Goal: Register for event/course

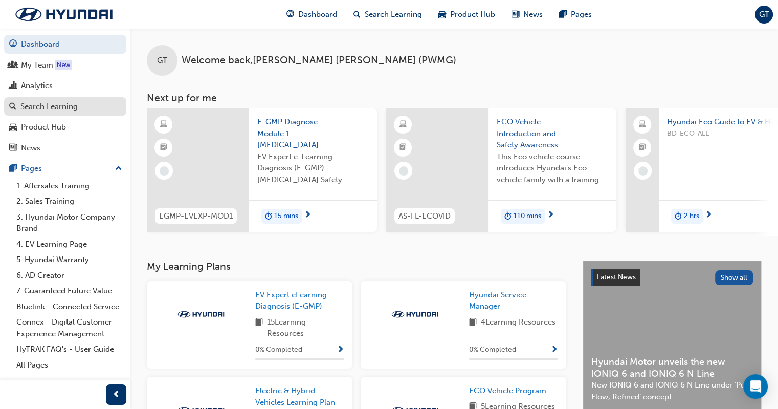
click at [47, 105] on div "Search Learning" at bounding box center [48, 107] width 57 height 12
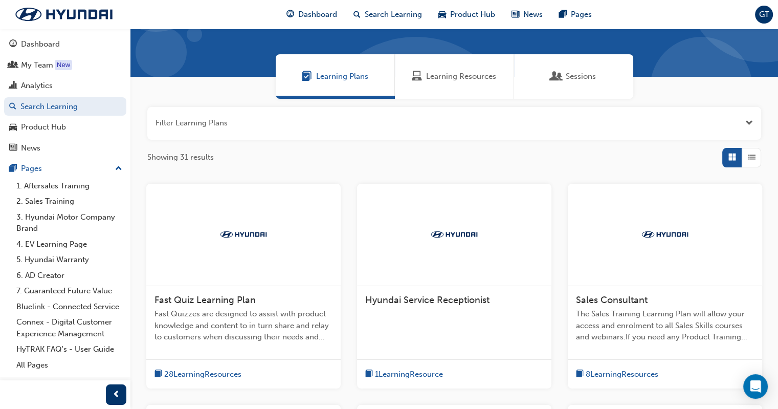
scroll to position [51, 0]
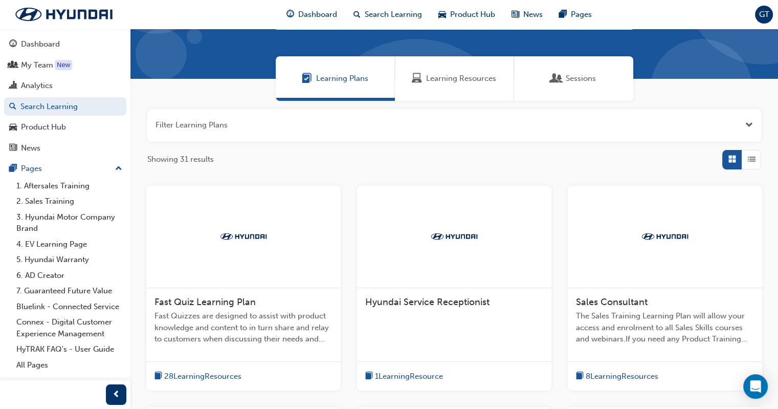
click at [345, 81] on span "Learning Plans" at bounding box center [342, 79] width 52 height 12
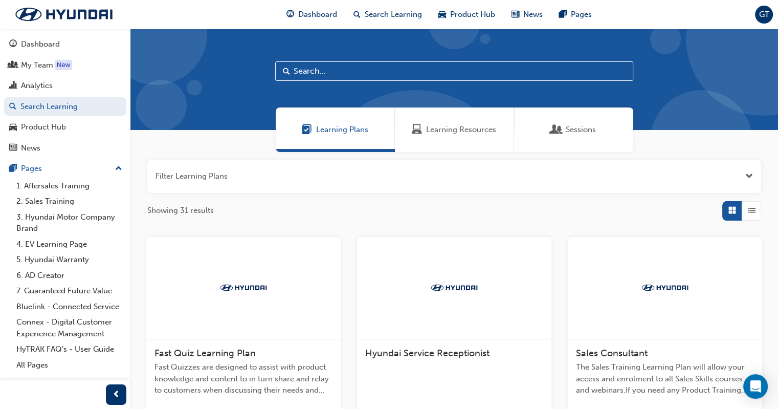
click at [565, 126] on div "Sessions" at bounding box center [574, 130] width 45 height 12
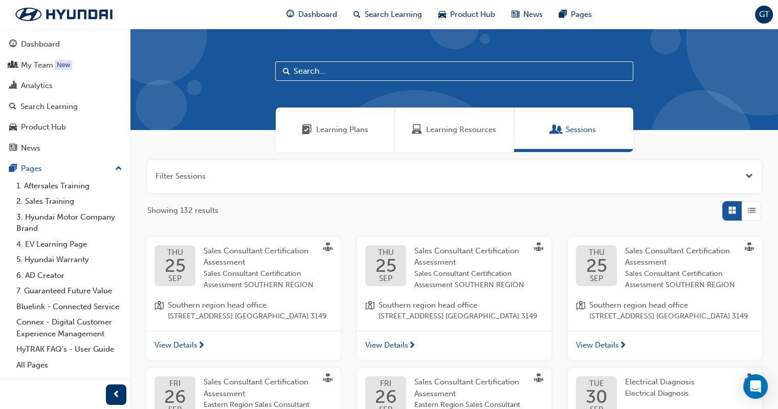
click at [375, 72] on input "text" at bounding box center [454, 70] width 358 height 19
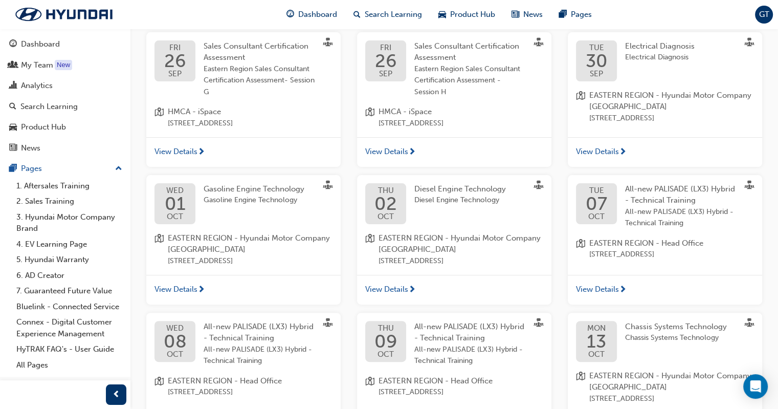
scroll to position [256, 0]
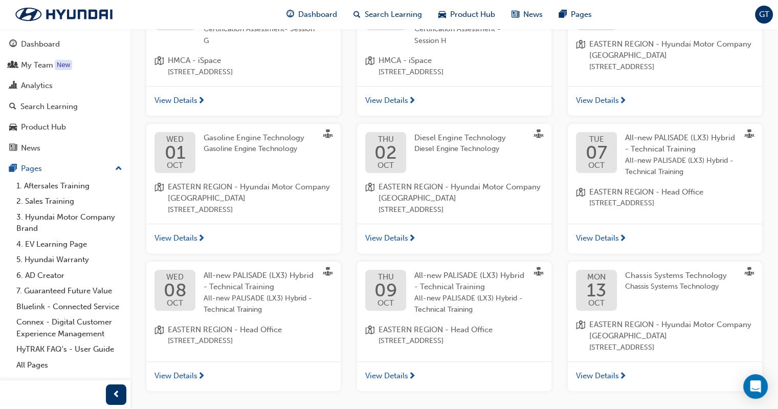
type input "eastern"
click at [236, 292] on div "All-new PALISADE (LX3) Hybrid - Technical Training All-new PALISADE (LX3) Hybri…" at bounding box center [260, 293] width 113 height 46
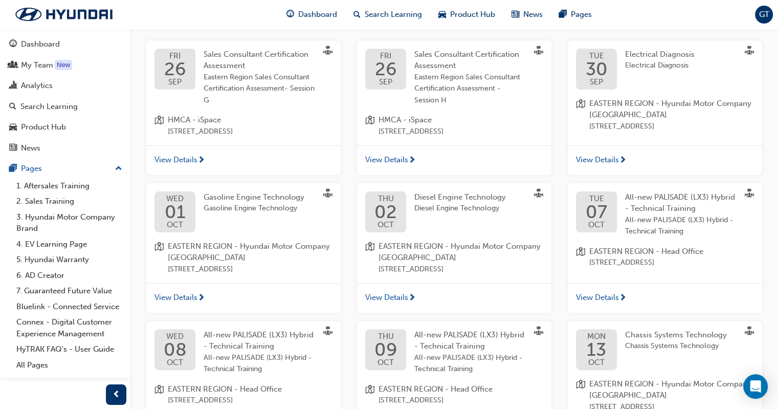
scroll to position [214, 0]
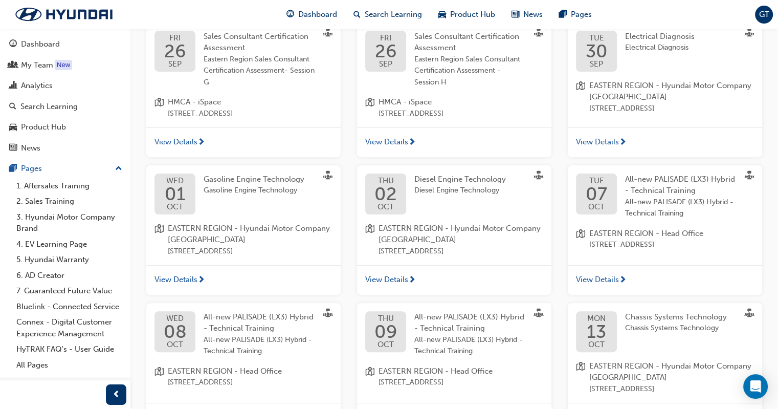
click at [654, 214] on span "All-new PALISADE (LX3) Hybrid - Technical Training" at bounding box center [681, 208] width 113 height 23
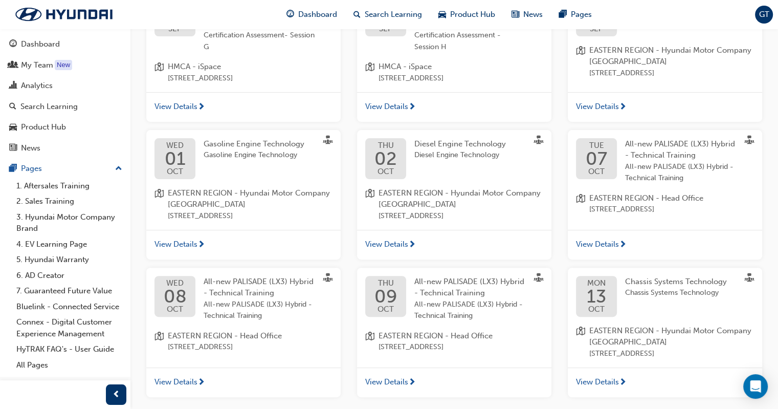
scroll to position [317, 0]
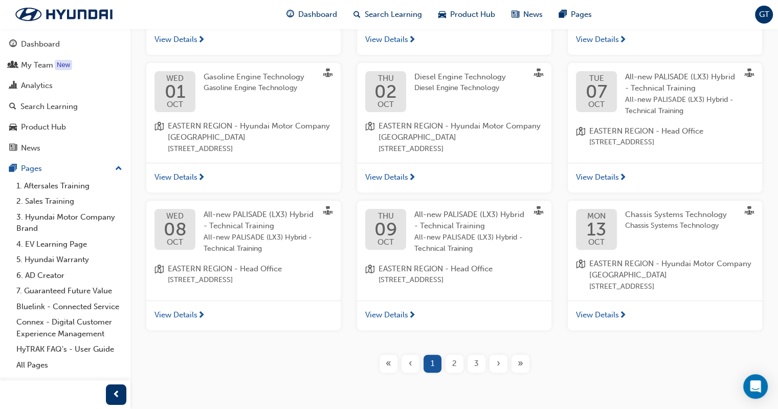
click at [490, 252] on span "All-new PALISADE (LX3) Hybrid - Technical Training" at bounding box center [471, 243] width 113 height 23
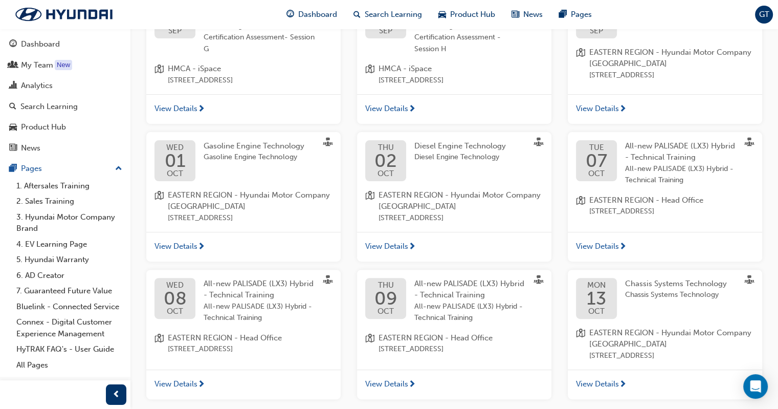
scroll to position [266, 0]
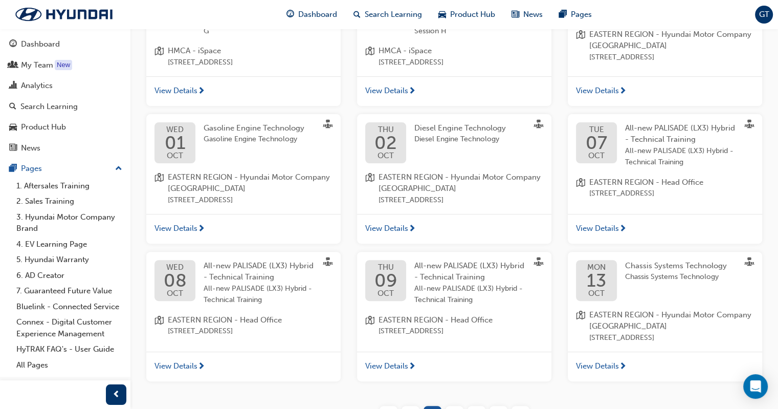
click at [185, 366] on span "View Details" at bounding box center [176, 366] width 43 height 12
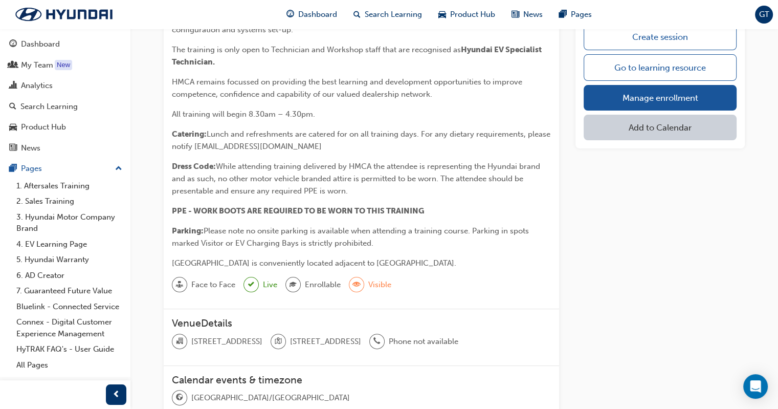
scroll to position [4, 0]
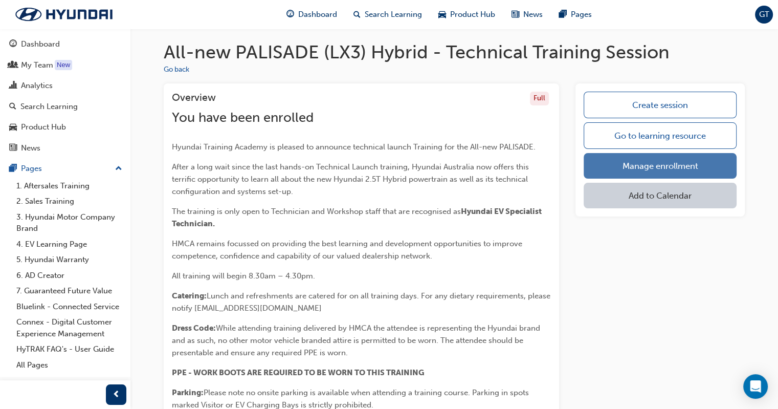
click at [652, 164] on link "Manage enrollment" at bounding box center [660, 166] width 153 height 26
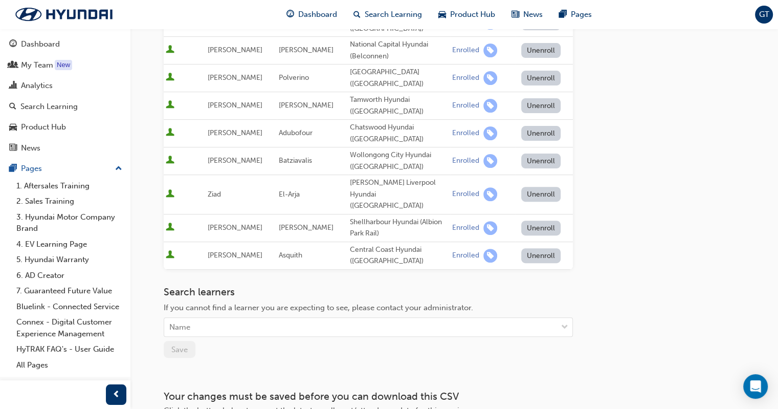
scroll to position [355, 0]
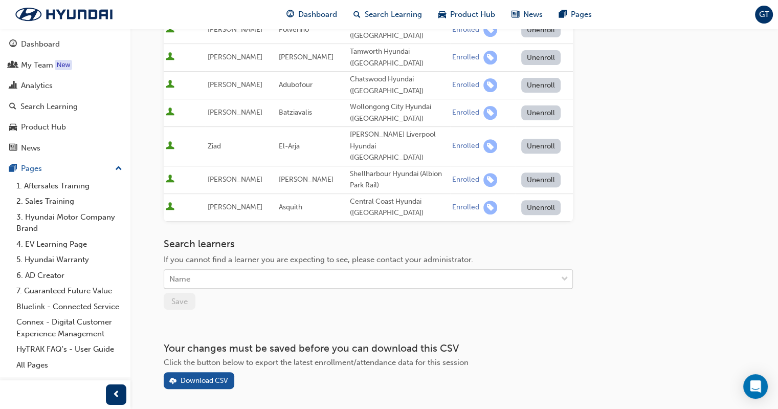
click at [194, 270] on div "Name" at bounding box center [360, 279] width 393 height 18
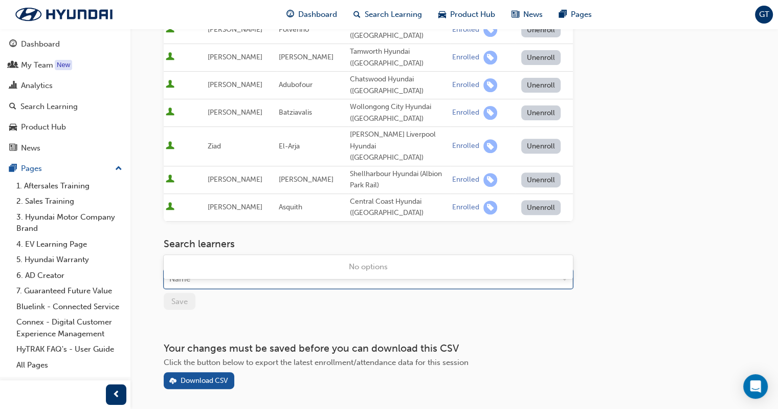
click at [192, 270] on div "Name" at bounding box center [360, 279] width 393 height 18
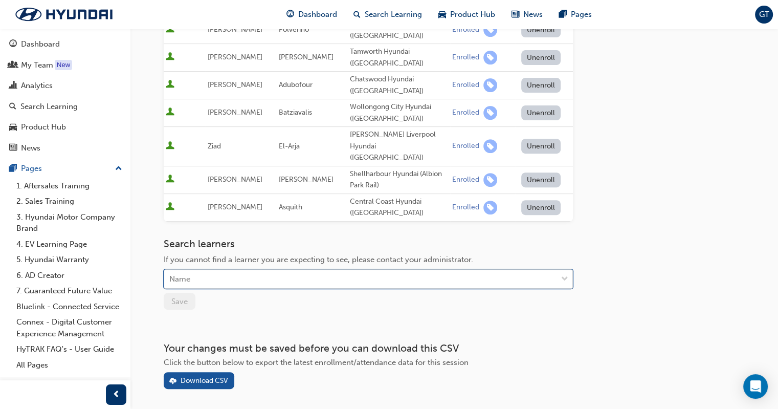
click at [192, 270] on div "Name" at bounding box center [360, 279] width 393 height 18
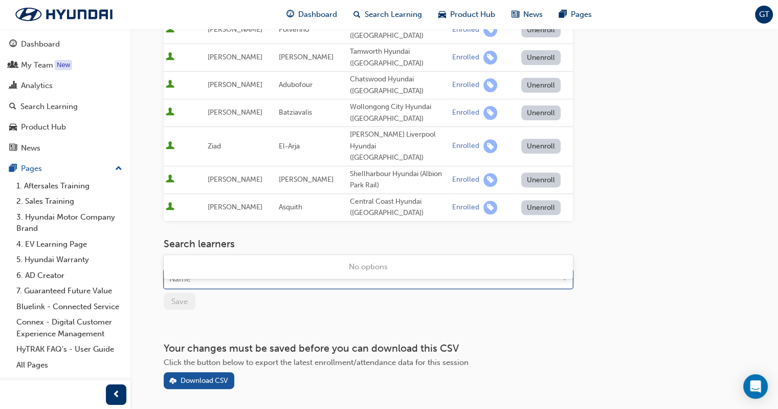
click at [569, 270] on div at bounding box center [564, 279] width 15 height 18
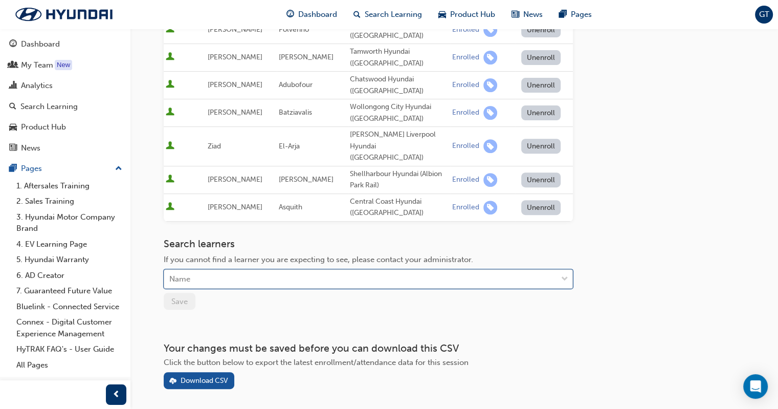
click at [564, 273] on span "down-icon" at bounding box center [564, 279] width 7 height 13
click at [565, 273] on span "down-icon" at bounding box center [564, 279] width 7 height 13
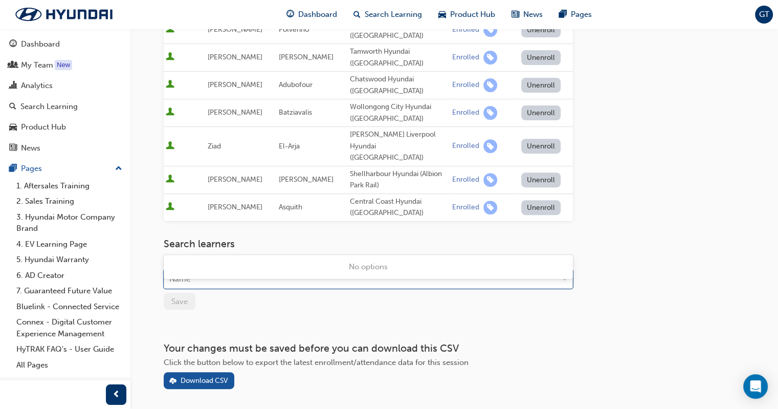
click at [471, 269] on div "No options" at bounding box center [368, 267] width 409 height 20
click at [526, 274] on div "No options" at bounding box center [368, 267] width 409 height 20
click at [600, 222] on div "Go to session detail page Manage enrollment for All-new PALISADE (LX3) Hybrid -…" at bounding box center [454, 31] width 581 height 716
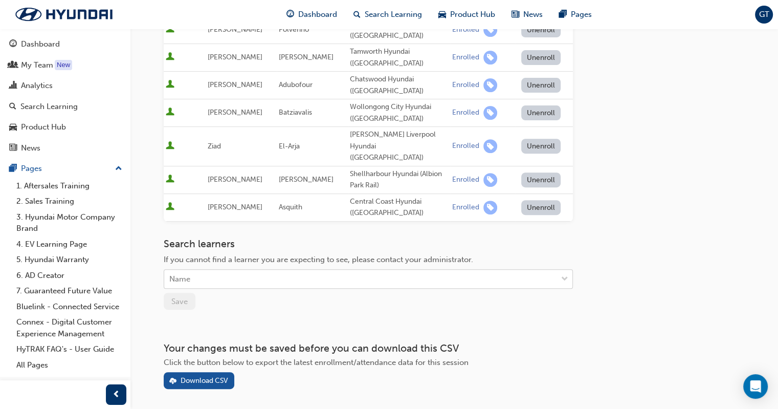
click at [182, 273] on div "Name" at bounding box center [179, 279] width 21 height 12
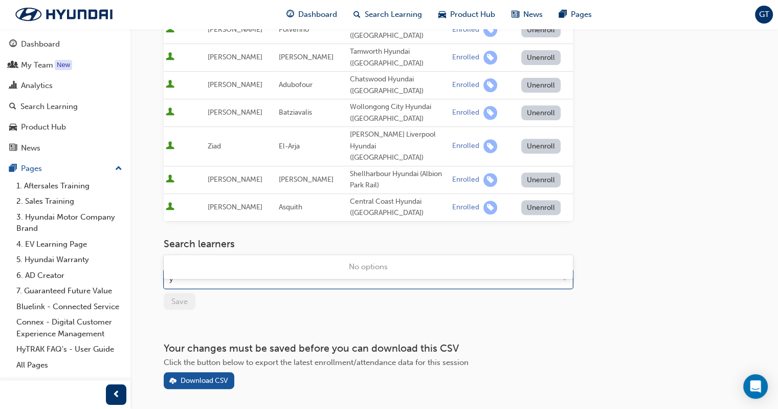
type input "ye"
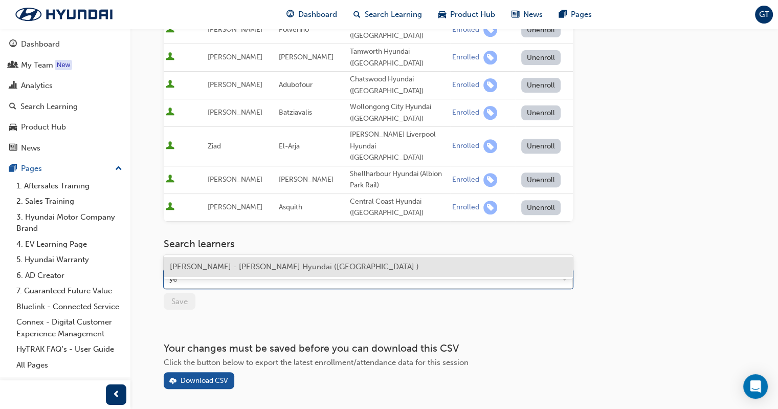
click at [199, 266] on span "[PERSON_NAME] - [PERSON_NAME] Hyundai ([GEOGRAPHIC_DATA] )" at bounding box center [294, 266] width 249 height 9
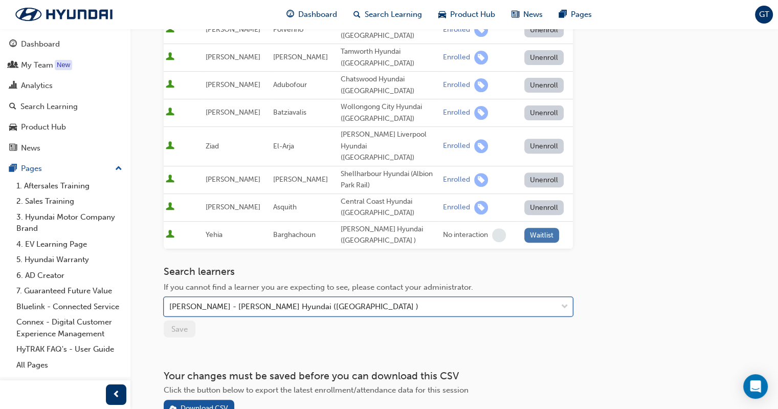
click at [536, 228] on button "Waitlist" at bounding box center [542, 235] width 35 height 15
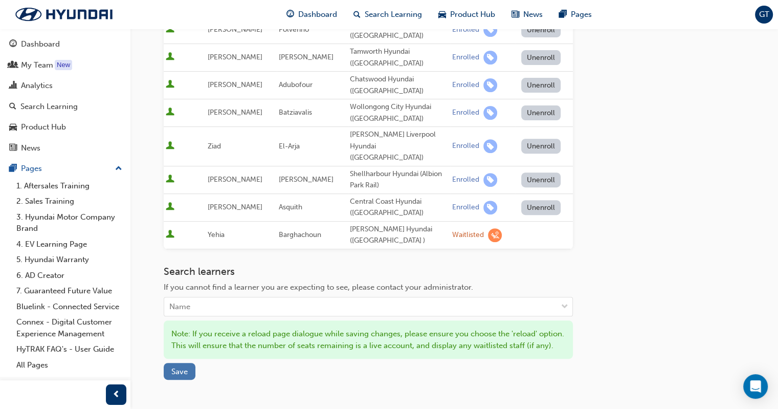
click at [179, 367] on span "Save" at bounding box center [179, 371] width 16 height 9
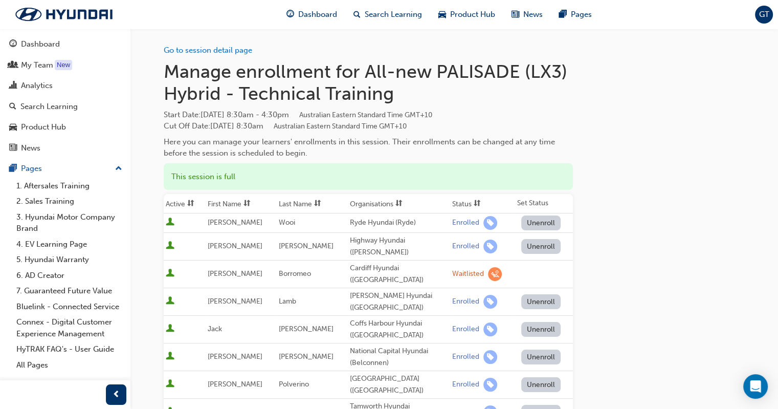
scroll to position [0, 0]
click at [190, 48] on link "Go to session detail page" at bounding box center [208, 50] width 89 height 9
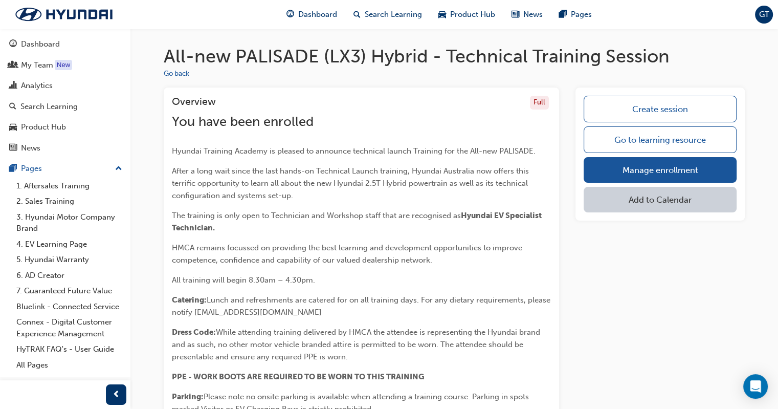
scroll to position [4, 0]
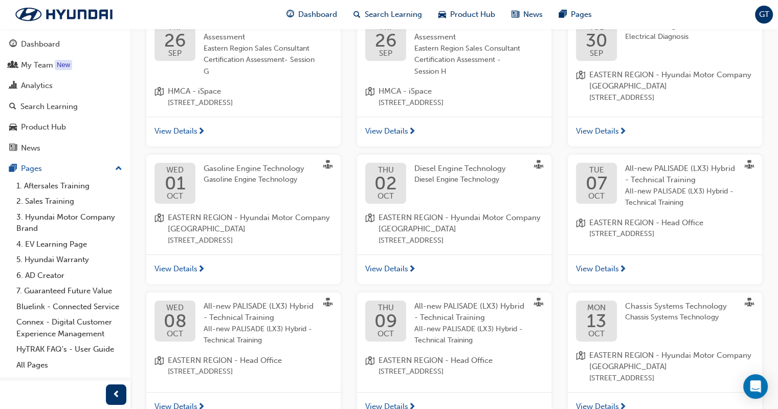
scroll to position [266, 0]
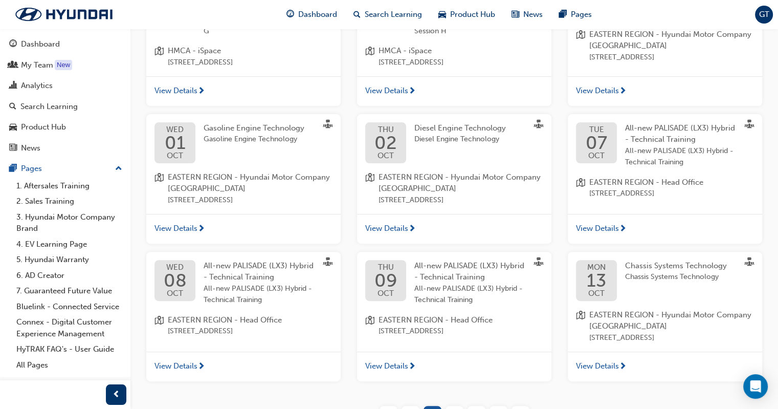
click at [610, 224] on span "View Details" at bounding box center [597, 229] width 43 height 12
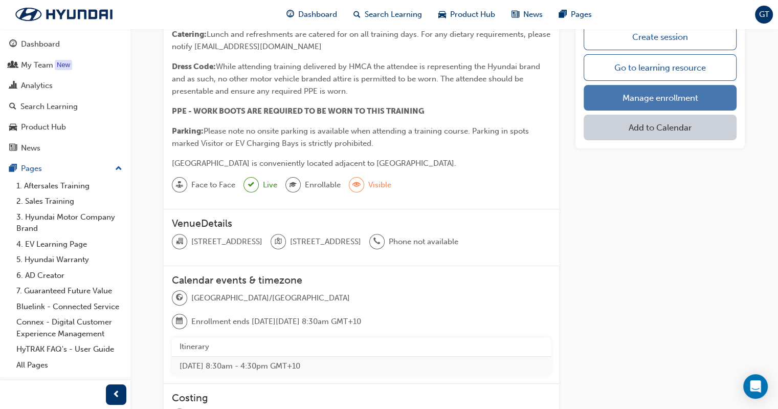
click at [637, 96] on link "Manage enrollment" at bounding box center [660, 98] width 153 height 26
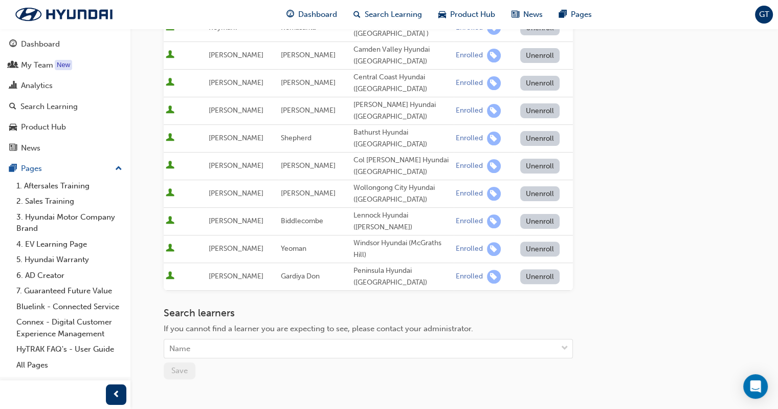
scroll to position [256, 0]
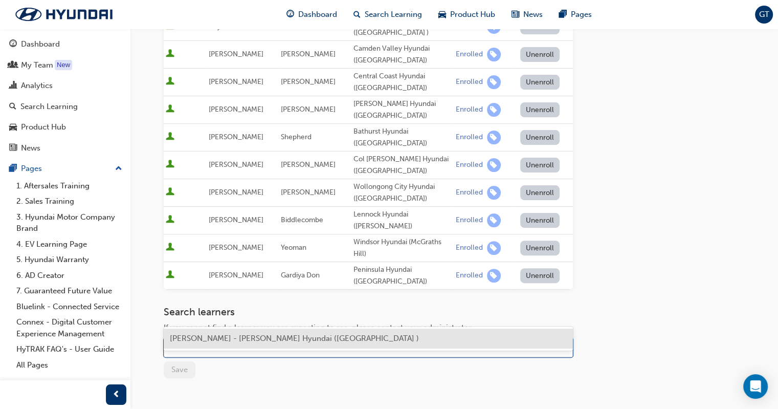
click at [307, 339] on div "Name" at bounding box center [360, 348] width 393 height 18
click at [305, 337] on span "[PERSON_NAME] - [PERSON_NAME] Hyundai ([GEOGRAPHIC_DATA] )" at bounding box center [294, 338] width 249 height 9
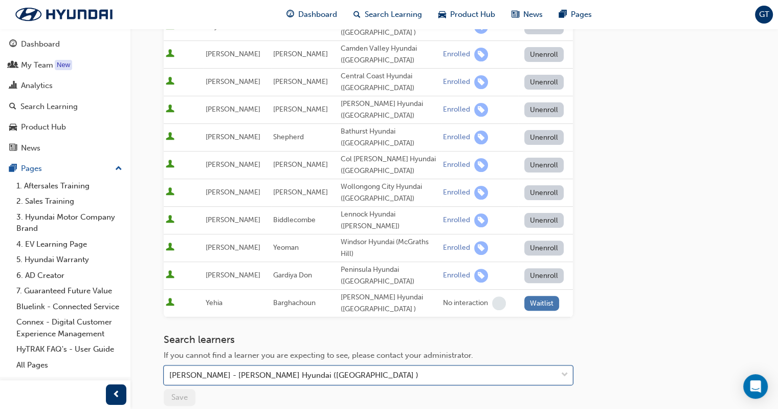
click at [545, 296] on button "Waitlist" at bounding box center [542, 303] width 35 height 15
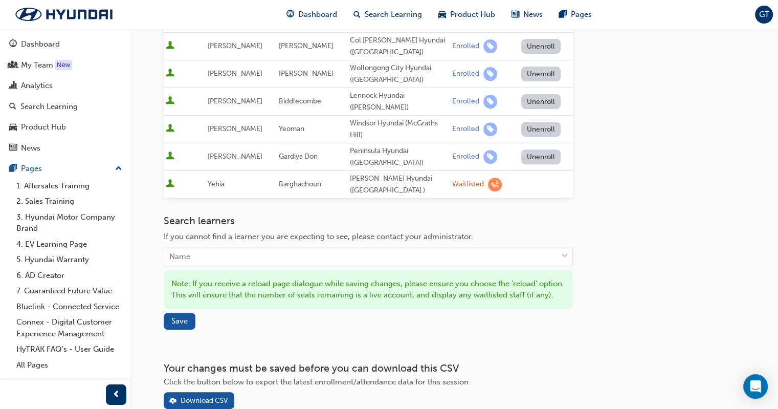
scroll to position [409, 0]
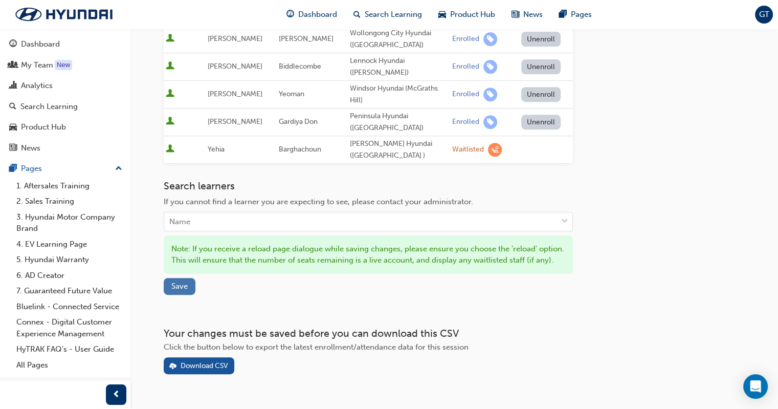
click at [175, 282] on span "Save" at bounding box center [179, 286] width 16 height 9
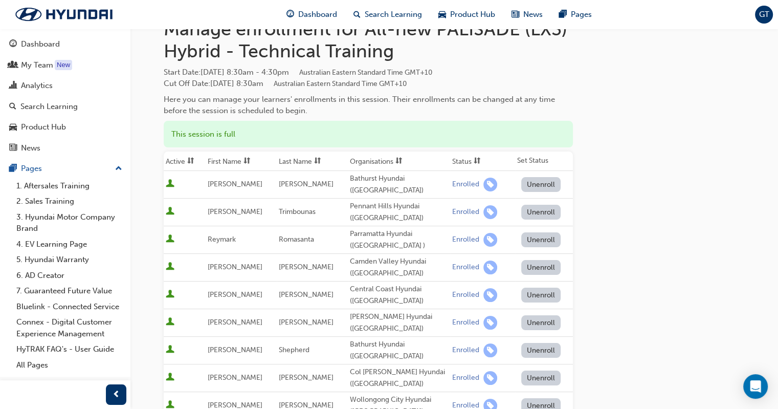
scroll to position [0, 0]
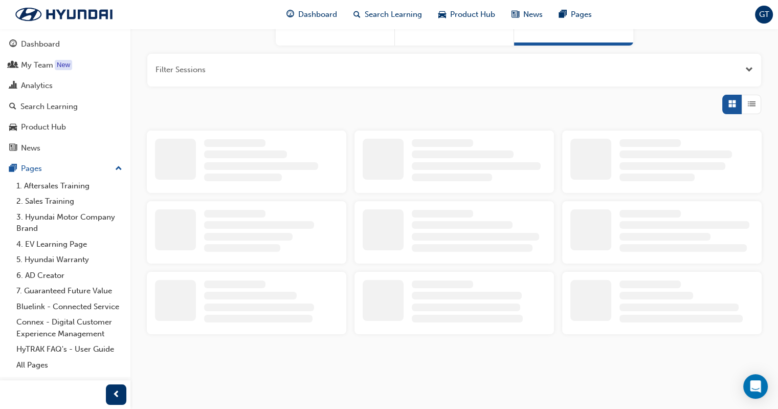
scroll to position [266, 0]
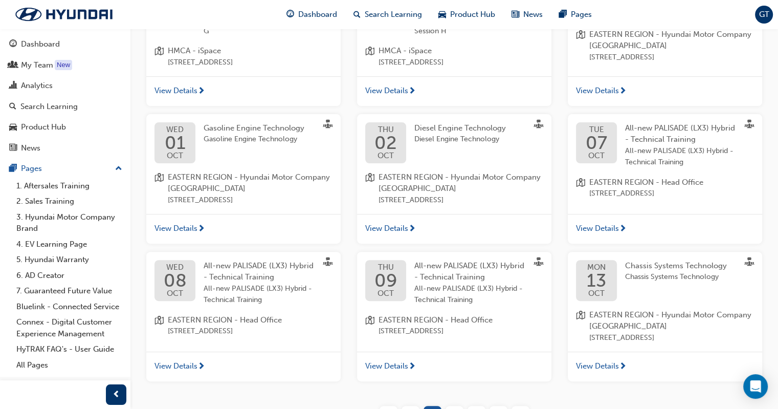
click at [397, 368] on span "View Details" at bounding box center [386, 366] width 43 height 12
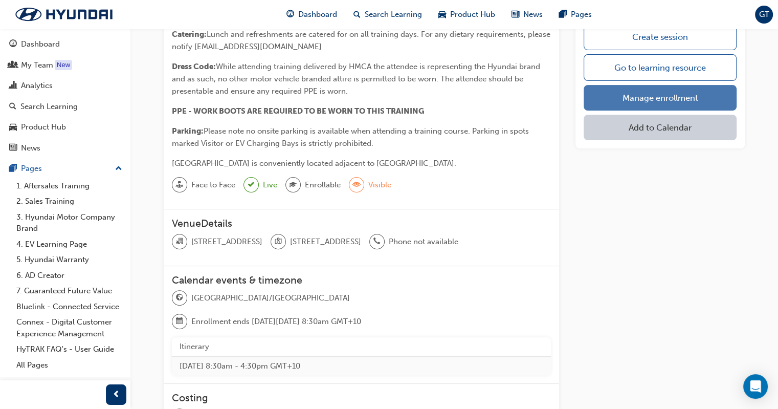
click at [646, 92] on link "Manage enrollment" at bounding box center [660, 98] width 153 height 26
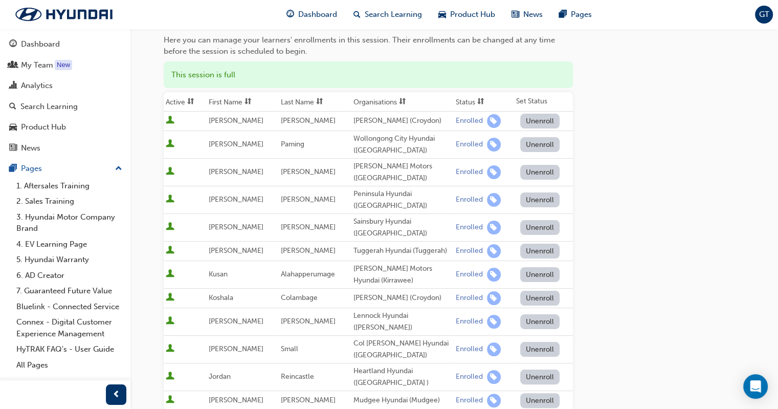
scroll to position [205, 0]
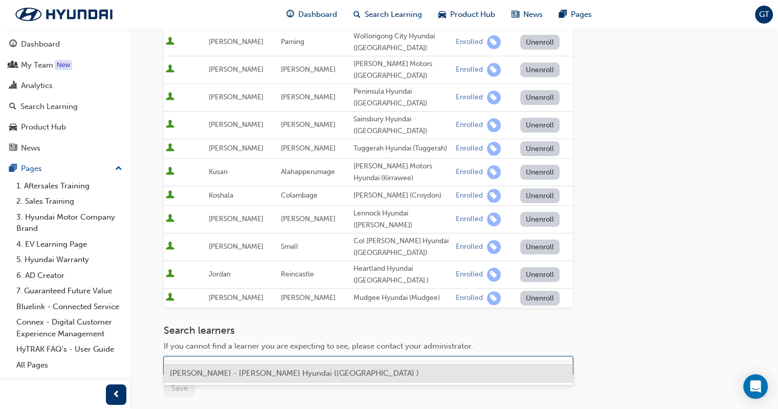
click at [238, 357] on div "Name" at bounding box center [360, 366] width 393 height 18
click at [234, 376] on span "[PERSON_NAME] - [PERSON_NAME] Hyundai ([GEOGRAPHIC_DATA] )" at bounding box center [294, 373] width 249 height 9
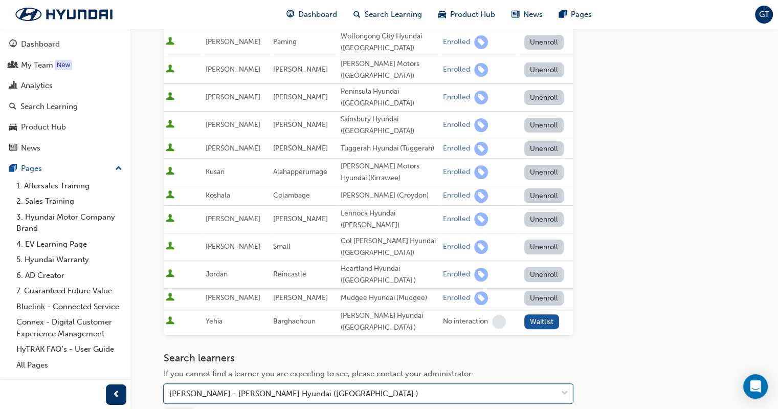
scroll to position [256, 0]
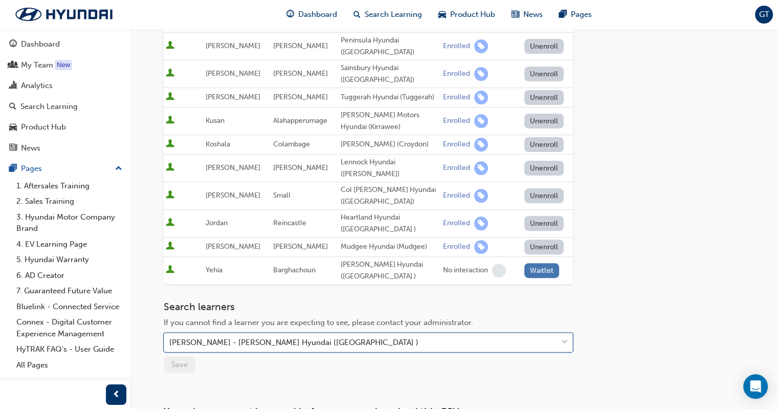
click at [532, 263] on button "Waitlist" at bounding box center [542, 270] width 35 height 15
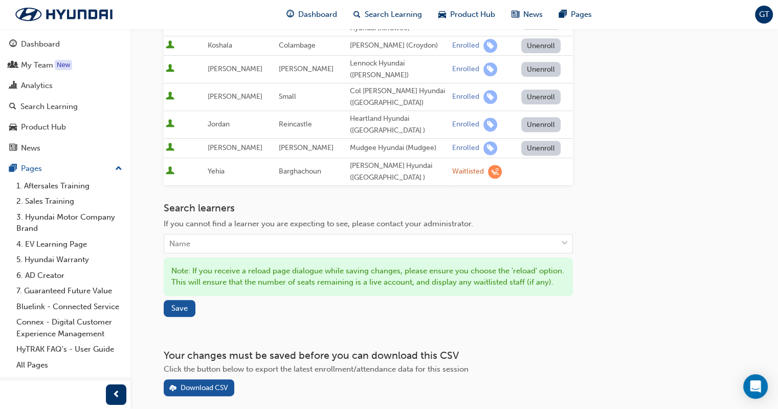
scroll to position [393, 0]
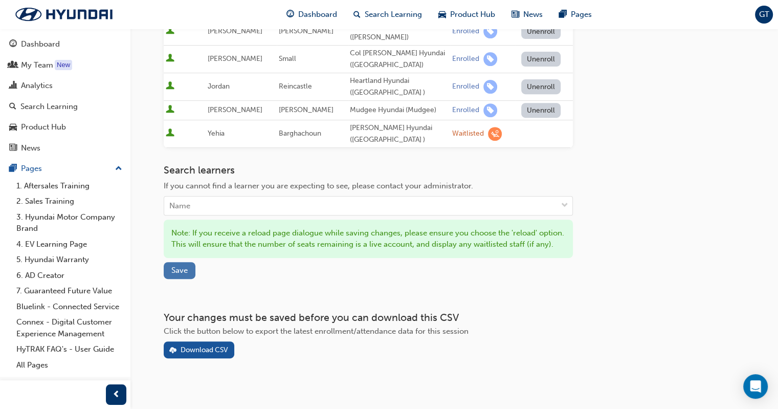
click at [178, 266] on span "Save" at bounding box center [179, 270] width 16 height 9
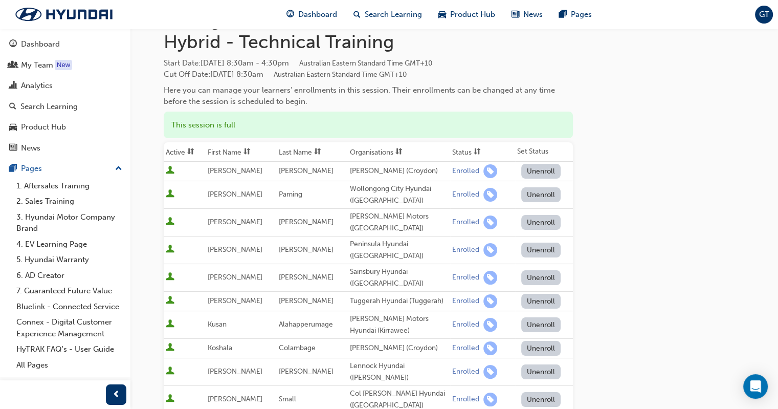
scroll to position [0, 0]
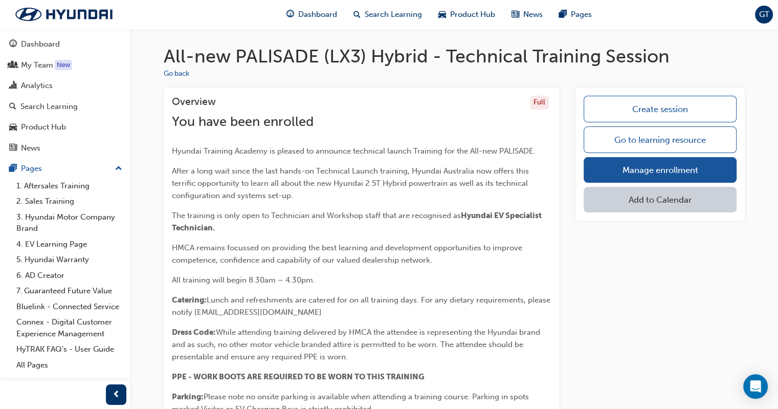
scroll to position [266, 0]
